Goal: Task Accomplishment & Management: Use online tool/utility

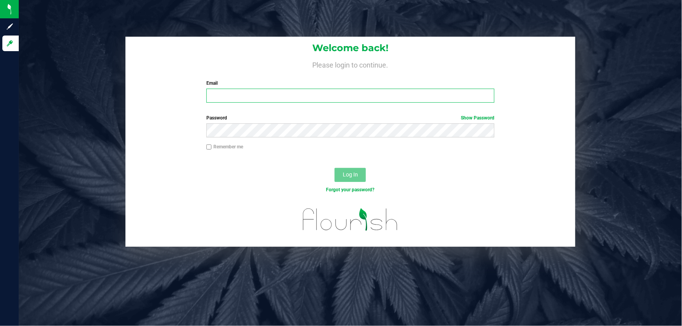
click at [282, 96] on input "Email" at bounding box center [350, 96] width 288 height 14
type input "nkinder@liveparallel.com"
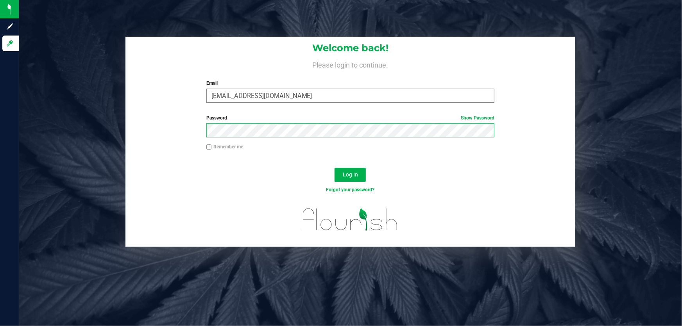
click at [334, 168] on button "Log In" at bounding box center [349, 175] width 31 height 14
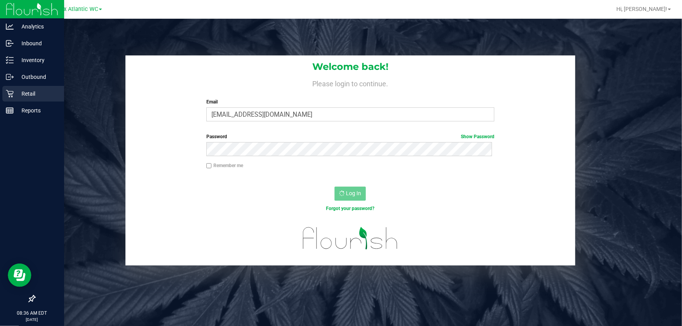
click at [22, 96] on p "Retail" at bounding box center [37, 93] width 47 height 9
click at [43, 92] on p "Retail" at bounding box center [37, 93] width 47 height 9
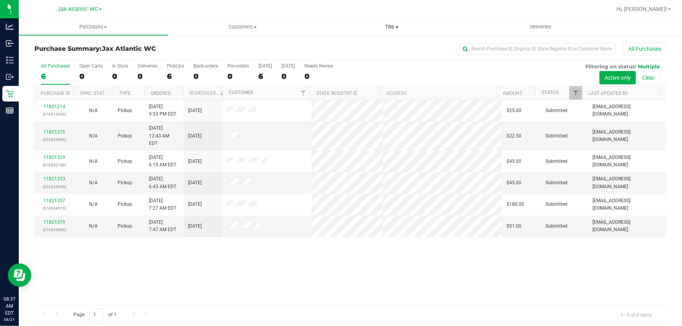
click at [382, 20] on uib-tab-heading "Tills Manage tills Reconcile e-payments" at bounding box center [392, 27] width 148 height 16
click at [362, 45] on span "Manage tills" at bounding box center [343, 47] width 53 height 7
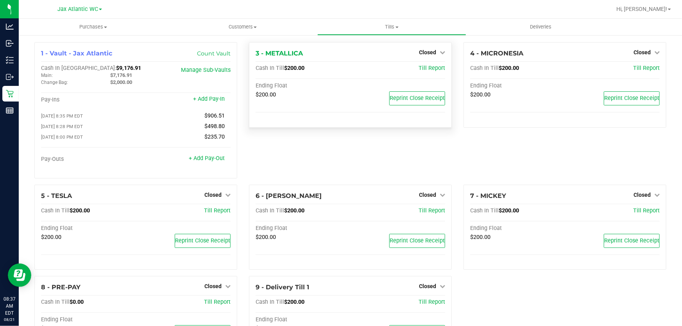
click at [439, 48] on div "Closed" at bounding box center [432, 52] width 26 height 9
click at [430, 54] on span "Closed" at bounding box center [427, 52] width 17 height 6
click at [422, 64] on div "Open Till" at bounding box center [427, 69] width 58 height 10
click at [423, 66] on link "Open Till" at bounding box center [427, 69] width 21 height 6
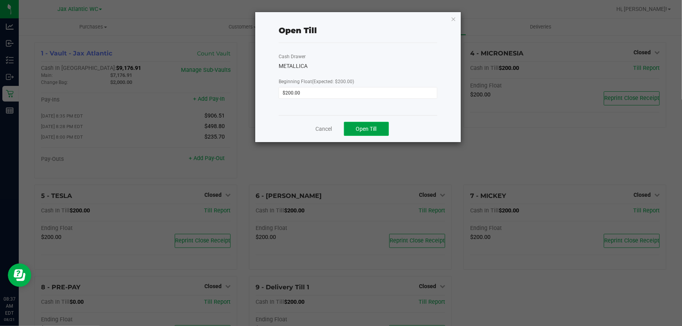
click at [361, 130] on span "Open Till" at bounding box center [366, 129] width 21 height 6
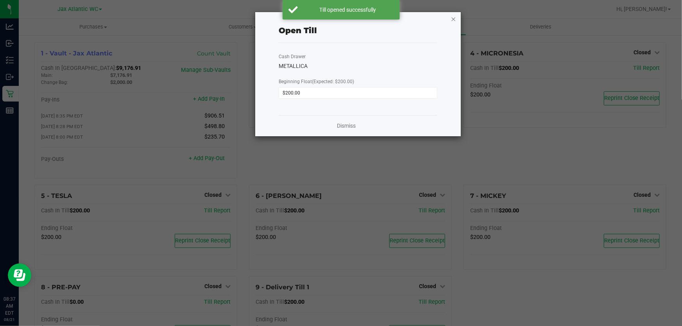
click at [452, 17] on icon "button" at bounding box center [452, 18] width 5 height 9
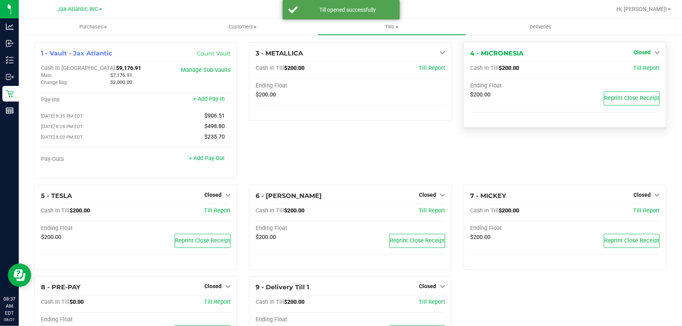
click at [635, 54] on span "Closed" at bounding box center [641, 52] width 17 height 6
click at [633, 69] on link "Open Till" at bounding box center [641, 69] width 21 height 6
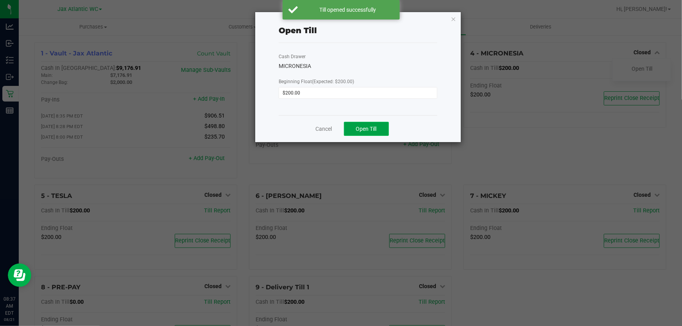
click at [370, 128] on span "Open Till" at bounding box center [366, 129] width 21 height 6
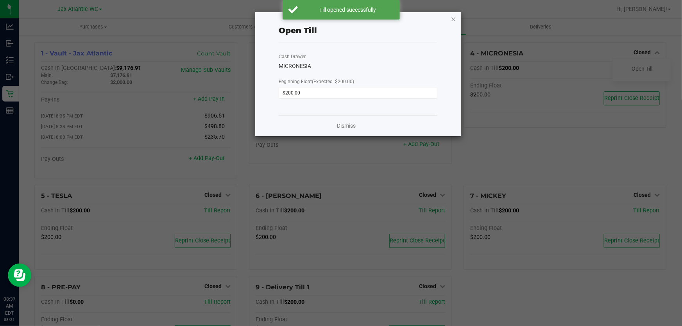
click at [453, 16] on icon "button" at bounding box center [452, 18] width 5 height 9
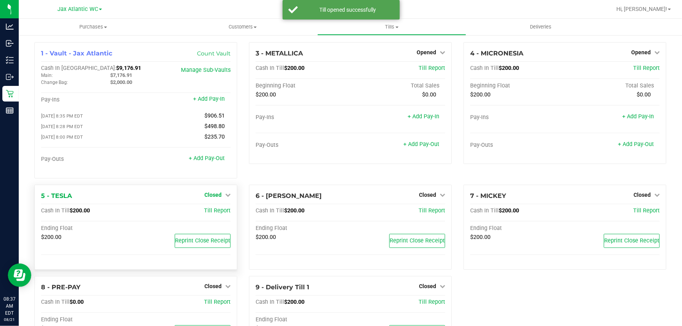
click at [214, 195] on span "Closed" at bounding box center [212, 195] width 17 height 6
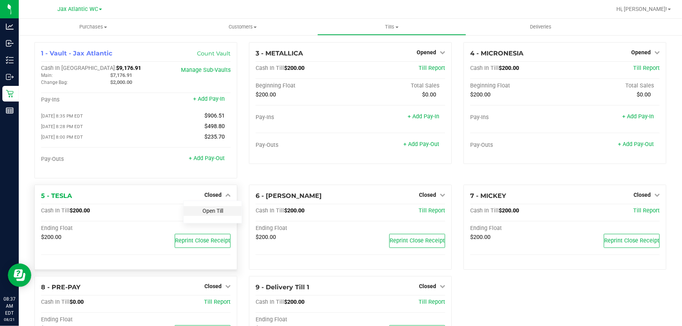
click at [215, 211] on link "Open Till" at bounding box center [212, 211] width 21 height 6
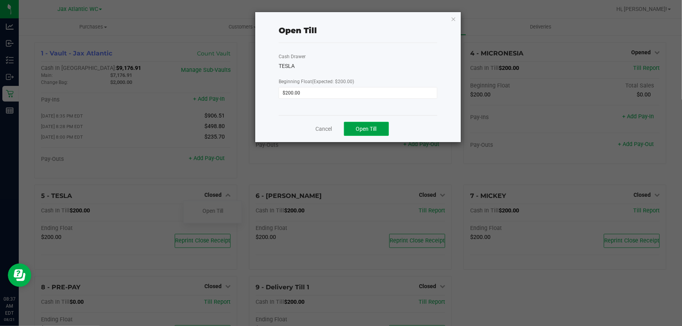
click at [360, 126] on span "Open Till" at bounding box center [366, 129] width 21 height 6
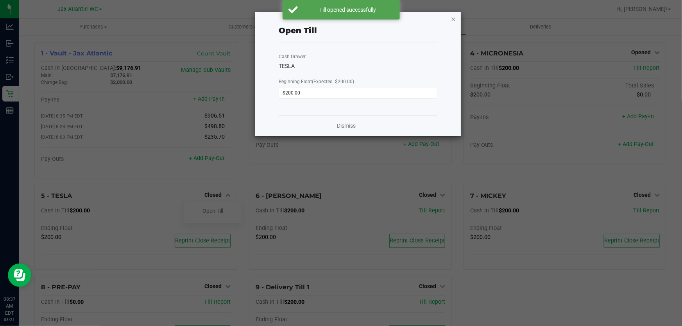
click at [453, 18] on icon "button" at bounding box center [452, 18] width 5 height 9
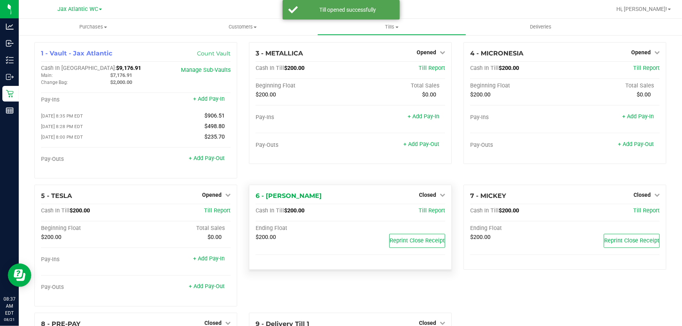
scroll to position [71, 0]
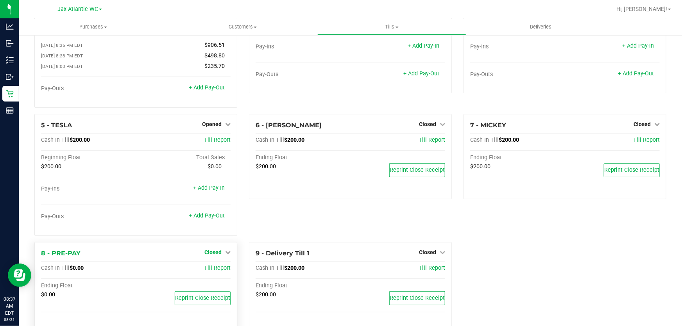
click at [215, 254] on span "Closed" at bounding box center [212, 252] width 17 height 6
click at [214, 271] on link "Open Till" at bounding box center [212, 268] width 21 height 6
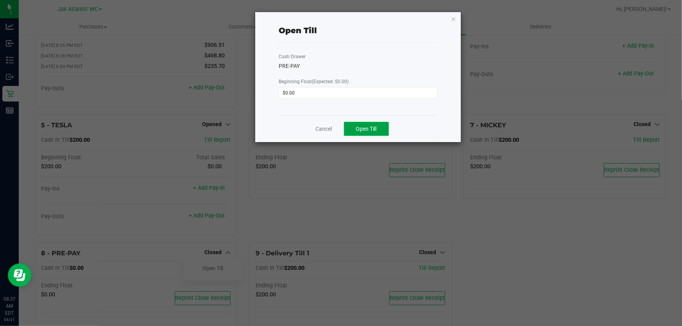
click at [375, 129] on span "Open Till" at bounding box center [366, 129] width 21 height 6
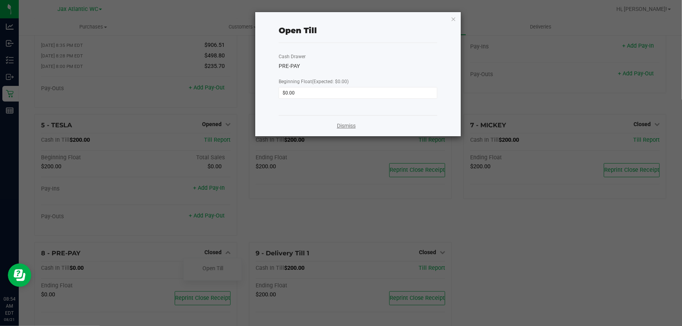
click at [355, 125] on link "Dismiss" at bounding box center [346, 126] width 19 height 8
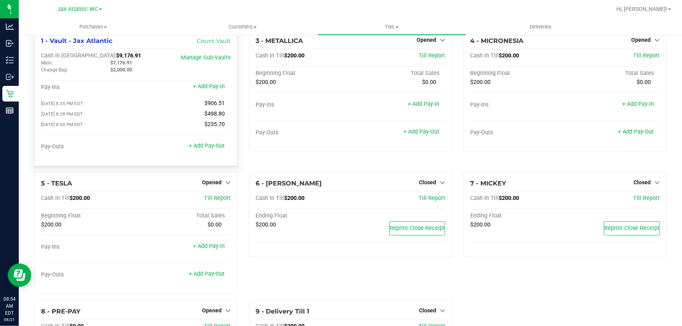
scroll to position [0, 0]
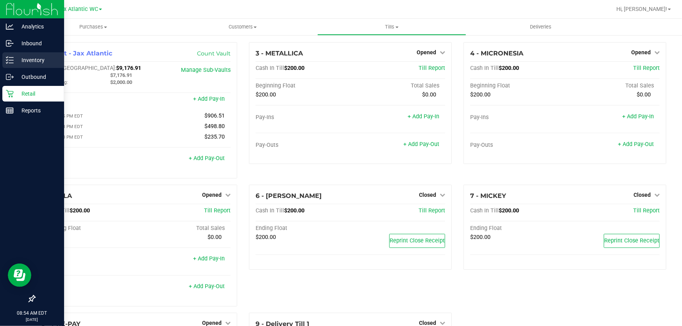
click at [46, 63] on p "Inventory" at bounding box center [37, 59] width 47 height 9
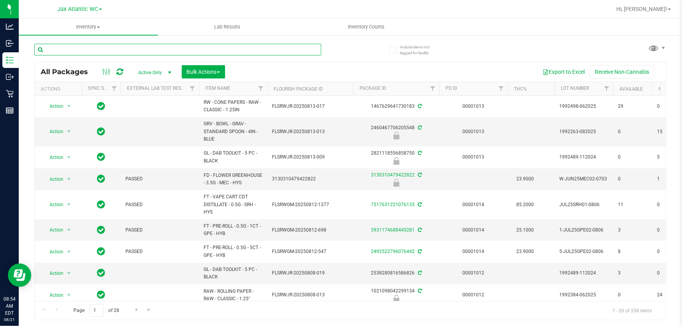
click at [85, 53] on input "text" at bounding box center [177, 50] width 287 height 12
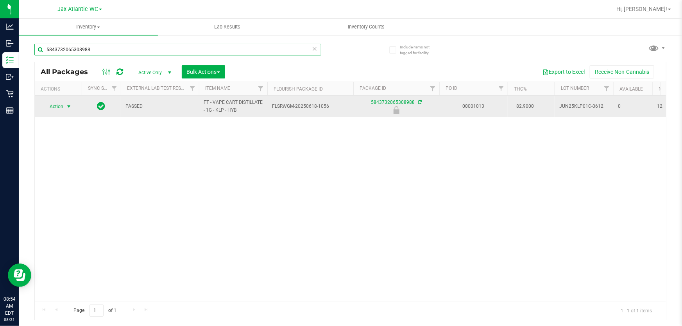
type input "5843732065308988"
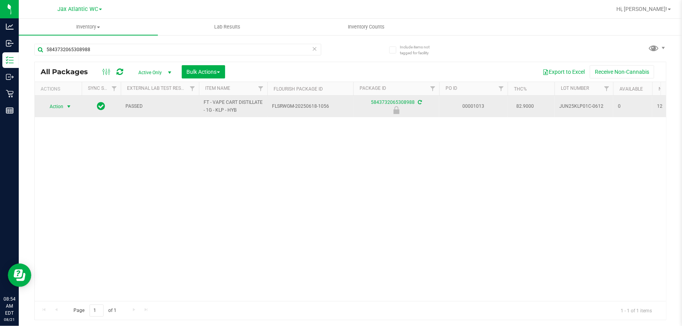
click at [65, 105] on span "select" at bounding box center [69, 106] width 10 height 11
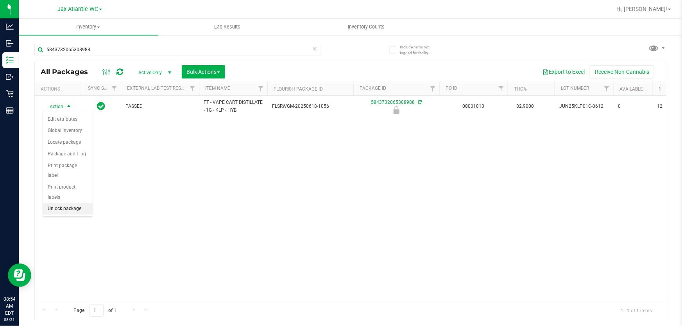
click at [73, 203] on li "Unlock package" at bounding box center [68, 209] width 50 height 12
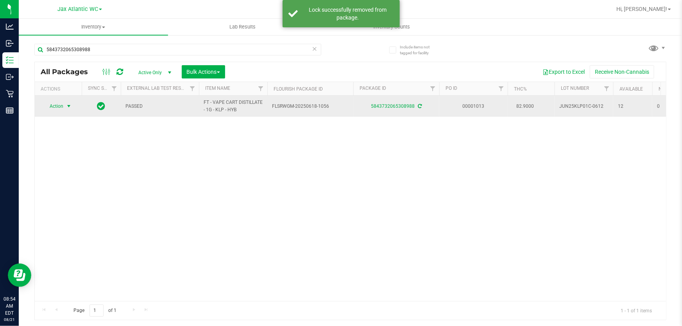
click at [56, 107] on span "Action" at bounding box center [53, 106] width 21 height 11
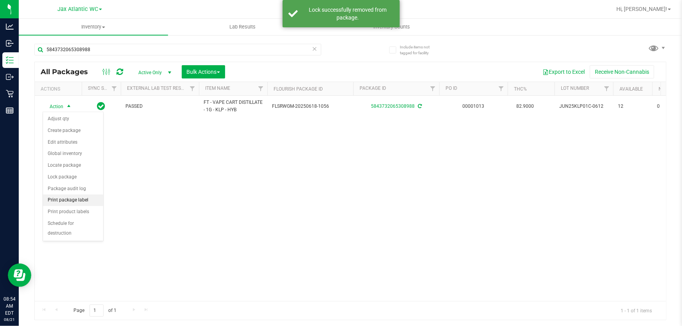
click at [78, 201] on li "Print package label" at bounding box center [73, 201] width 60 height 12
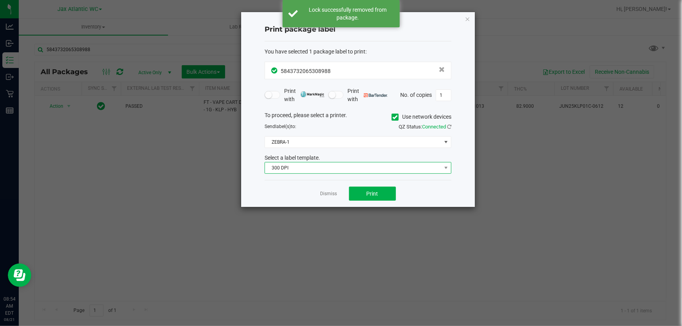
click at [361, 172] on span "300 DPI" at bounding box center [353, 167] width 176 height 11
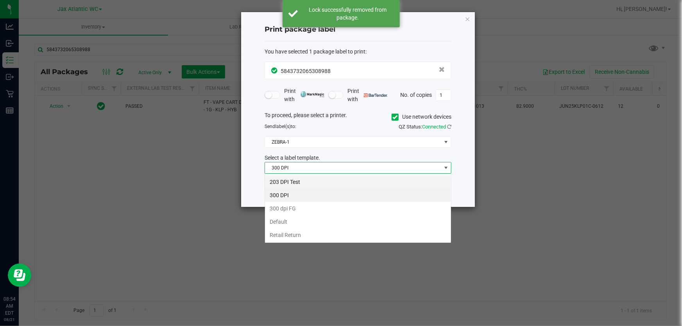
scroll to position [12, 187]
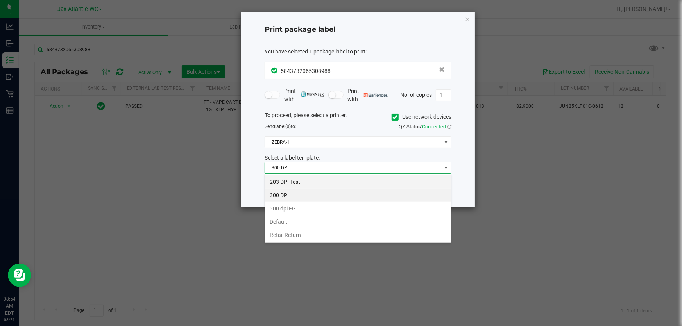
click at [363, 185] on li "203 DPI Test" at bounding box center [358, 181] width 186 height 13
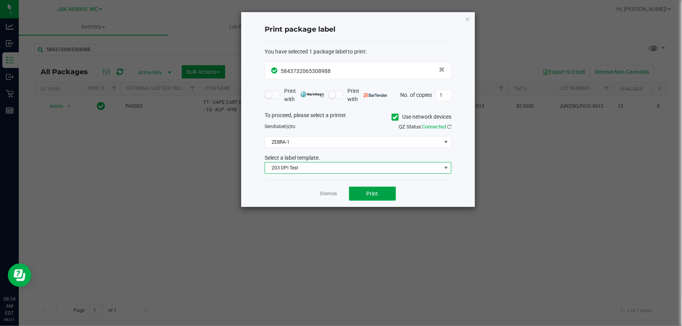
click at [372, 195] on span "Print" at bounding box center [372, 194] width 12 height 6
click at [326, 197] on app-cancel-button "Dismiss" at bounding box center [328, 194] width 17 height 8
click at [326, 193] on link "Dismiss" at bounding box center [328, 194] width 17 height 7
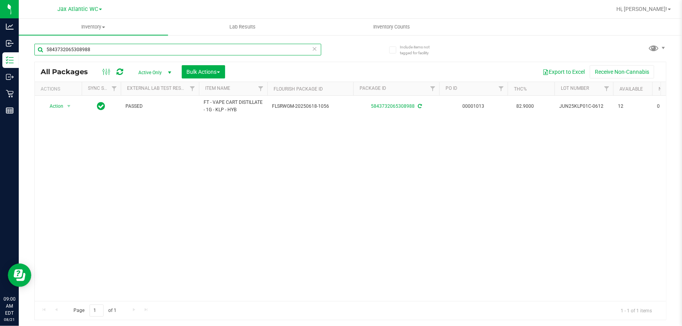
click at [157, 51] on input "5843732065308988" at bounding box center [177, 50] width 287 height 12
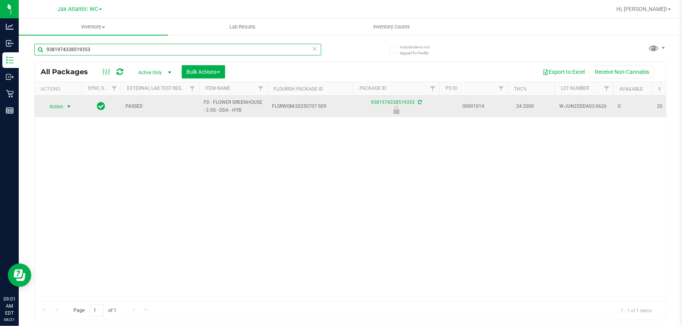
type input "9381974338519353"
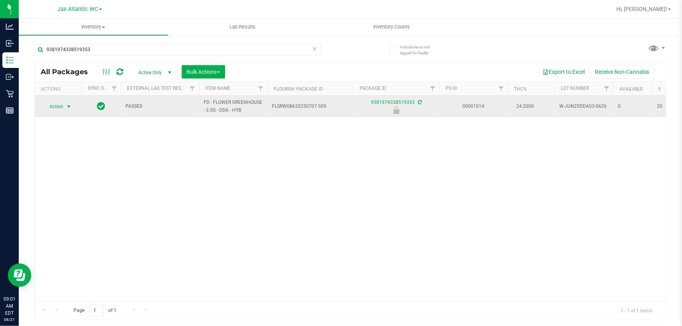
click at [48, 105] on span "Action" at bounding box center [53, 106] width 21 height 11
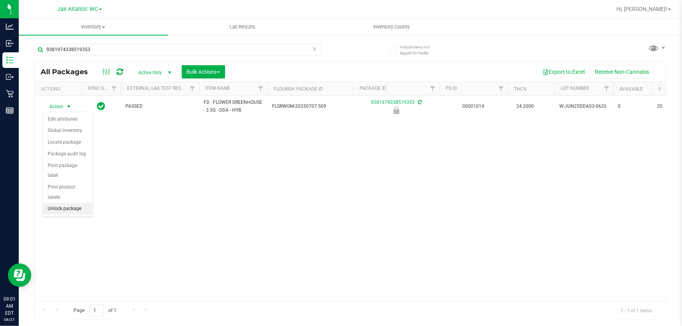
click at [67, 203] on li "Unlock package" at bounding box center [68, 209] width 50 height 12
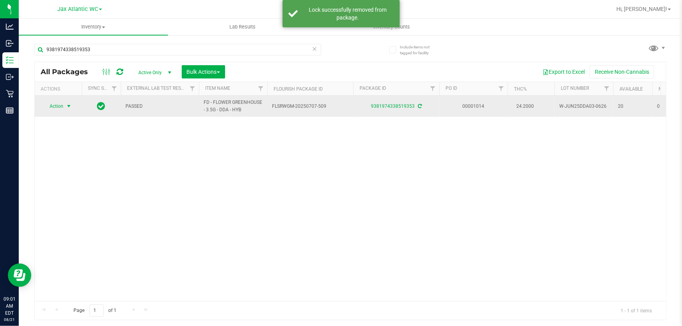
click at [65, 108] on span "select" at bounding box center [69, 106] width 10 height 11
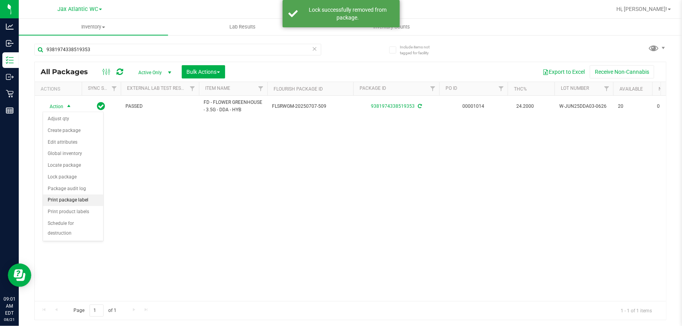
click at [76, 200] on li "Print package label" at bounding box center [73, 201] width 60 height 12
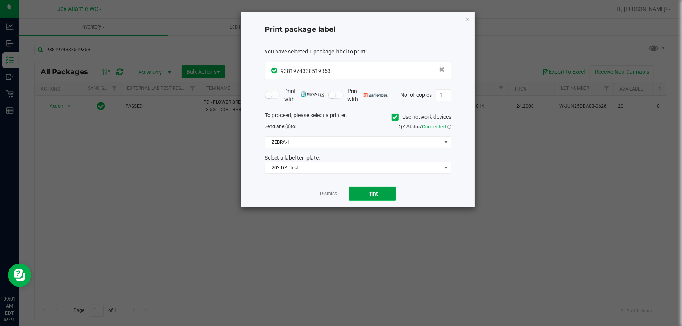
click at [382, 187] on button "Print" at bounding box center [372, 194] width 47 height 14
click at [332, 194] on link "Dismiss" at bounding box center [328, 194] width 17 height 7
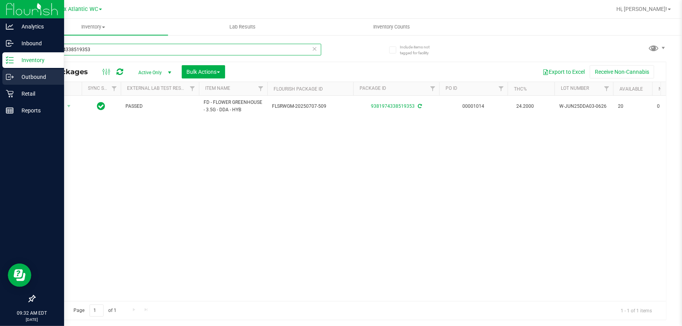
drag, startPoint x: 124, startPoint y: 51, endPoint x: 0, endPoint y: 70, distance: 125.2
click at [0, 70] on div "Analytics Inbound Inventory Outbound Retail Reports 09:32 AM EDT [DATE] 08/21 J…" at bounding box center [341, 163] width 682 height 326
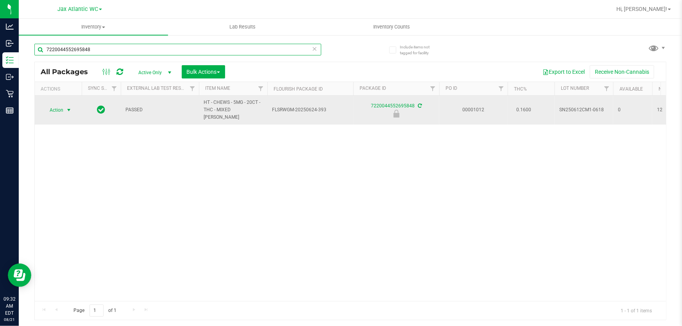
type input "7220044552695848"
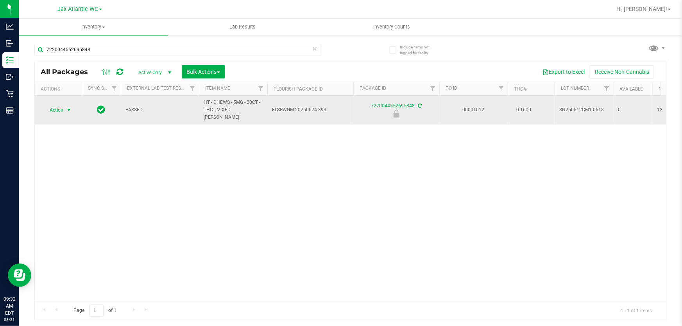
click at [57, 108] on span "Action" at bounding box center [53, 110] width 21 height 11
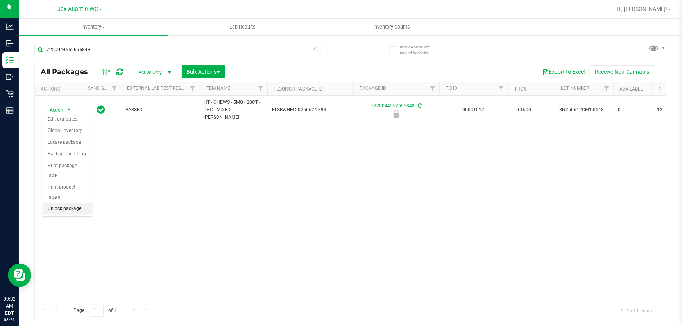
click at [61, 203] on li "Unlock package" at bounding box center [68, 209] width 50 height 12
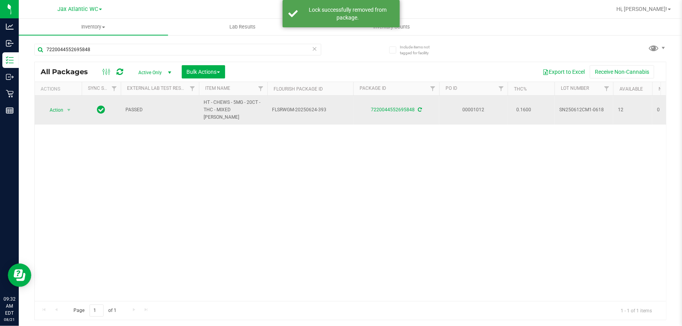
click at [55, 106] on span "Action" at bounding box center [53, 110] width 21 height 11
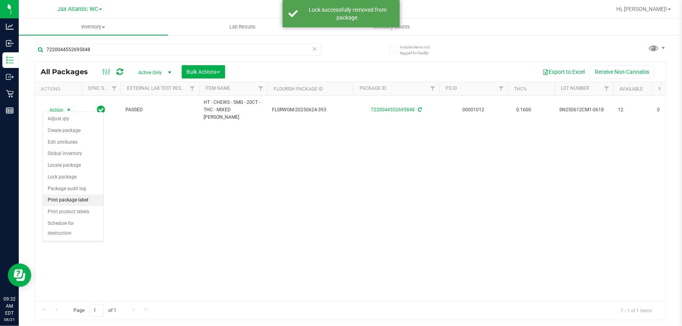
click at [80, 200] on li "Print package label" at bounding box center [73, 201] width 60 height 12
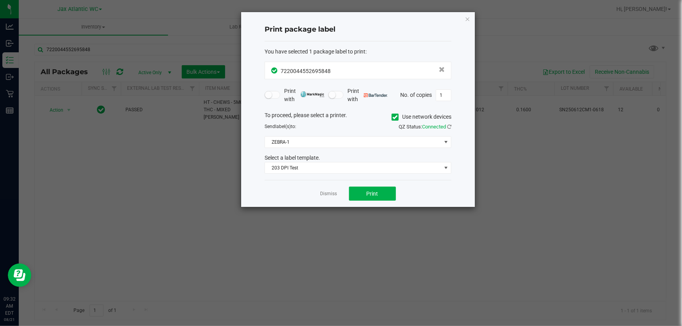
click at [366, 179] on div "You have selected 1 package label to print : 7220044552695848 Print with Print …" at bounding box center [357, 110] width 187 height 139
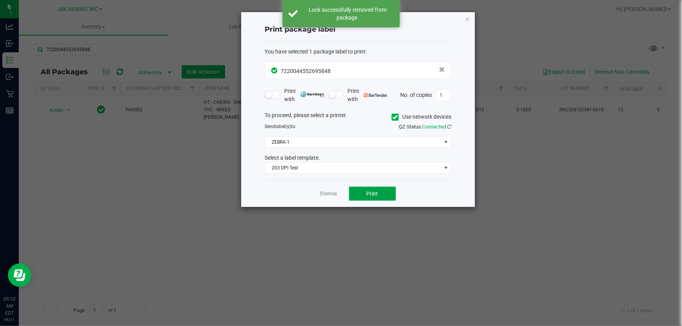
click at [368, 191] on span "Print" at bounding box center [372, 194] width 12 height 6
